Goal: Task Accomplishment & Management: Use online tool/utility

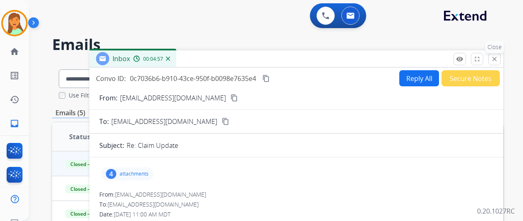
drag, startPoint x: 498, startPoint y: 54, endPoint x: 481, endPoint y: 67, distance: 21.2
click at [497, 55] on button "close Close" at bounding box center [494, 59] width 12 height 12
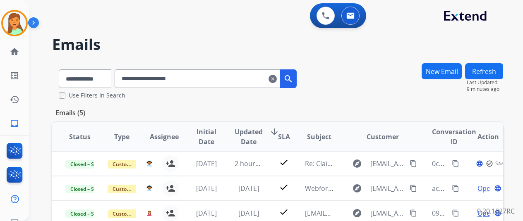
click at [277, 78] on mat-icon "clear" at bounding box center [272, 79] width 8 height 10
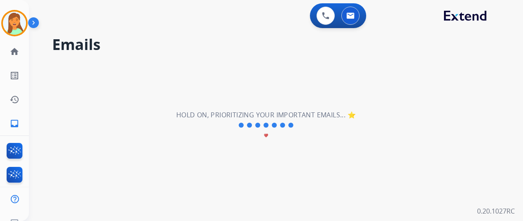
select select "**********"
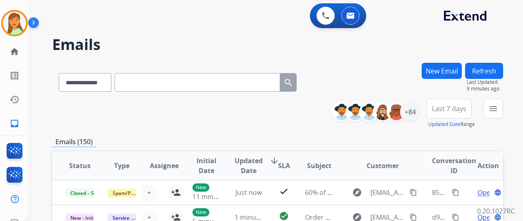
click at [194, 81] on input "text" at bounding box center [197, 82] width 165 height 19
paste input "**********"
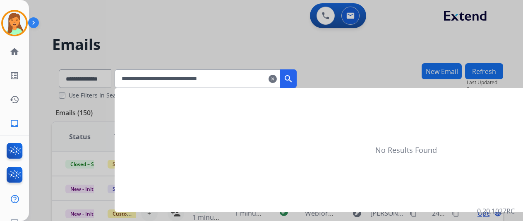
type input "**********"
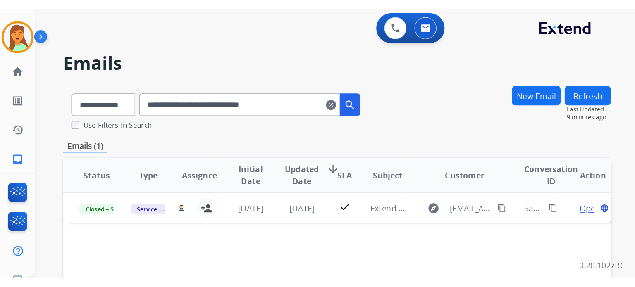
scroll to position [110, 0]
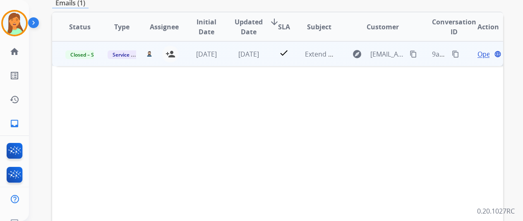
click at [480, 52] on span "Open" at bounding box center [485, 54] width 17 height 10
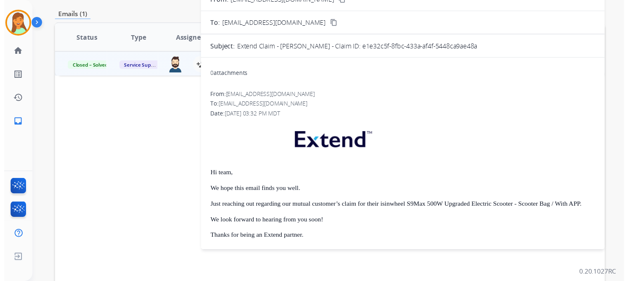
scroll to position [0, 0]
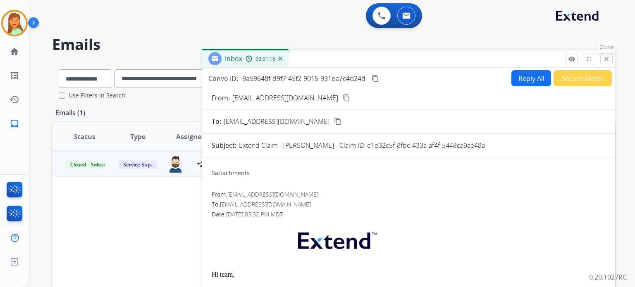
click at [522, 53] on p "Close" at bounding box center [606, 47] width 19 height 12
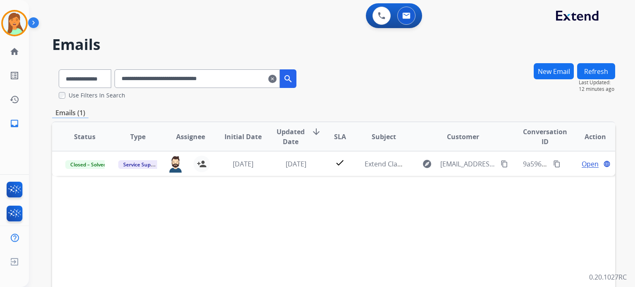
click at [277, 81] on mat-icon "clear" at bounding box center [272, 79] width 8 height 10
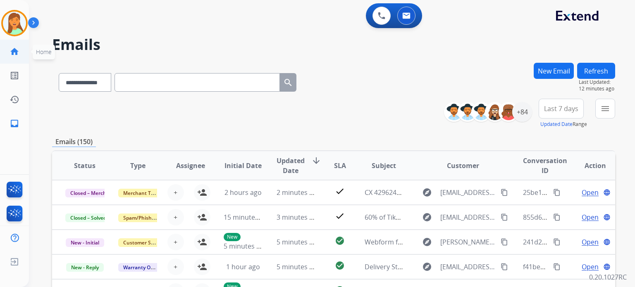
click at [15, 49] on mat-icon "home" at bounding box center [15, 52] width 10 height 10
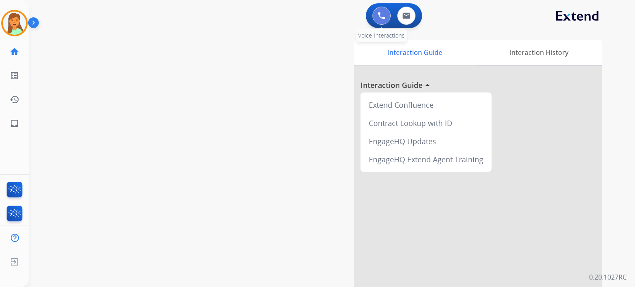
click at [379, 20] on button at bounding box center [382, 16] width 18 height 18
click at [380, 18] on img at bounding box center [381, 15] width 7 height 7
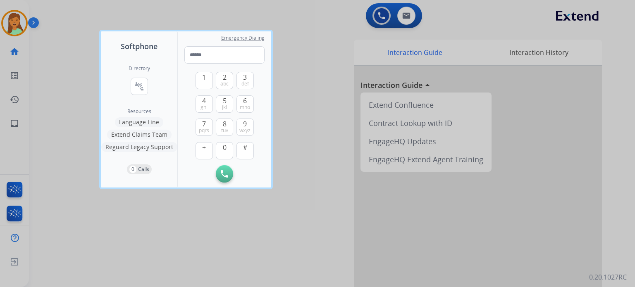
click at [163, 135] on button "Extend Claims Team" at bounding box center [139, 135] width 64 height 10
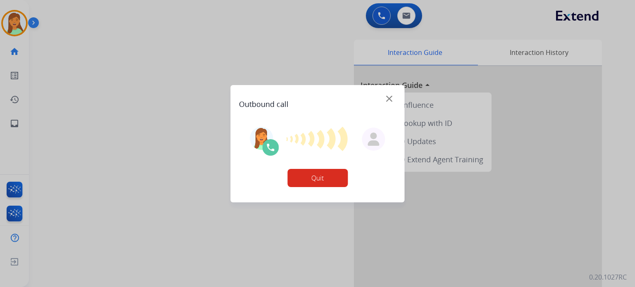
click at [326, 182] on button "Quit" at bounding box center [317, 178] width 60 height 18
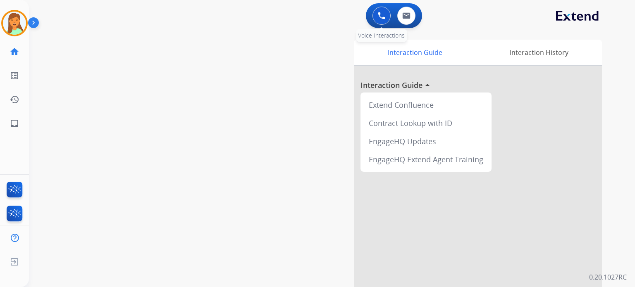
click at [380, 11] on button at bounding box center [382, 16] width 18 height 18
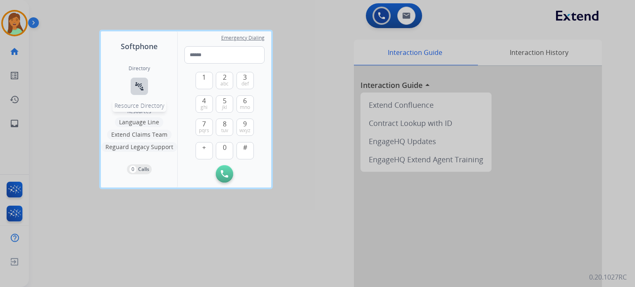
click at [139, 84] on mat-icon "connect_without_contact" at bounding box center [139, 86] width 10 height 10
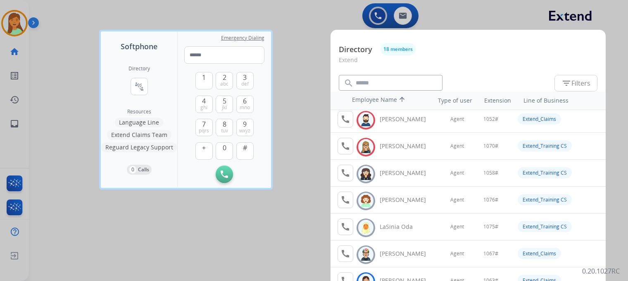
scroll to position [110, 0]
